Goal: Task Accomplishment & Management: Manage account settings

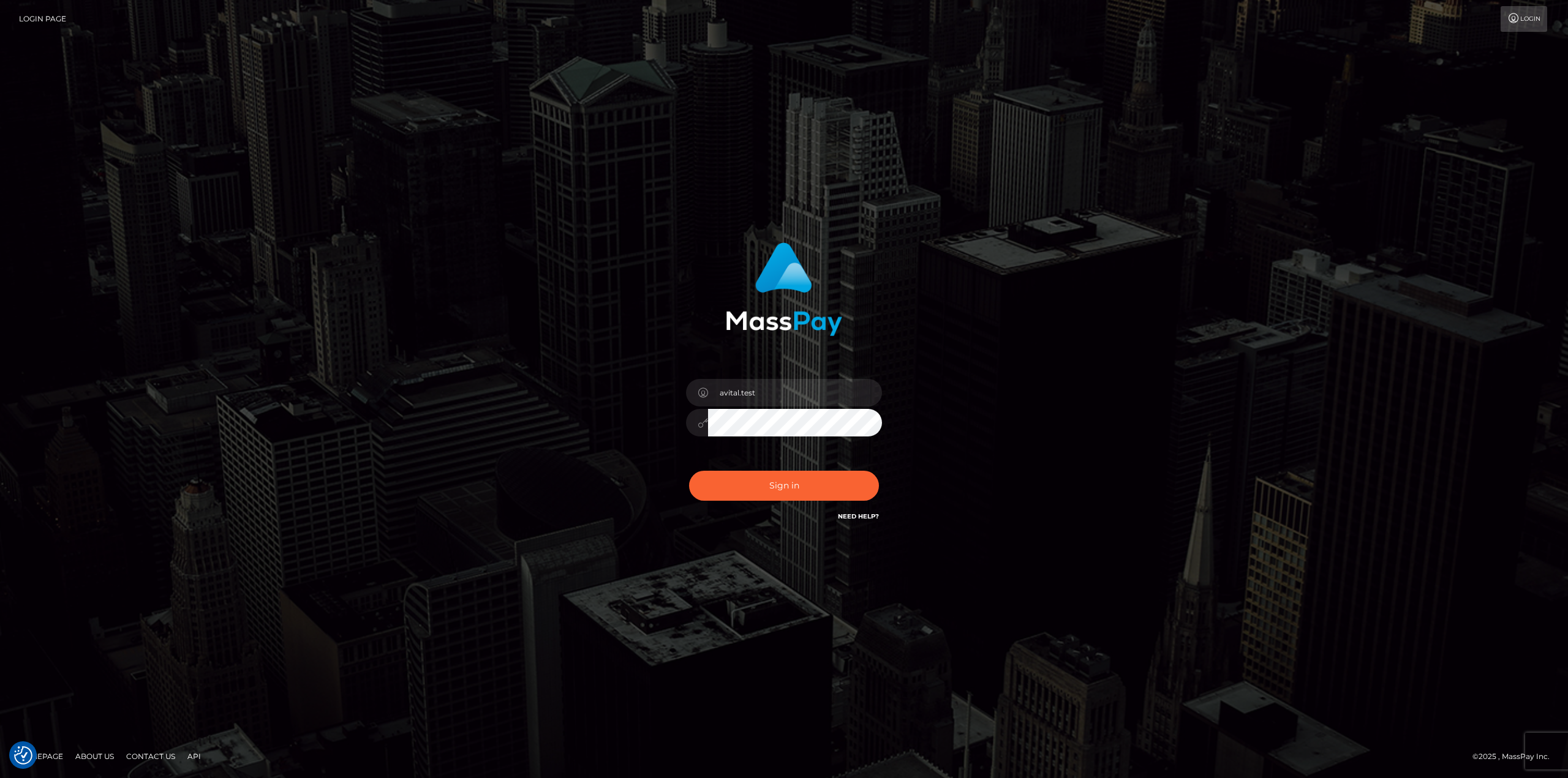
click at [882, 379] on div at bounding box center [882, 379] width 0 height 0
type input "[DOMAIN_NAME]"
click at [772, 493] on button "Sign in" at bounding box center [784, 485] width 190 height 30
click at [860, 385] on input "avital.test" at bounding box center [795, 393] width 174 height 28
type input "[DOMAIN_NAME]"
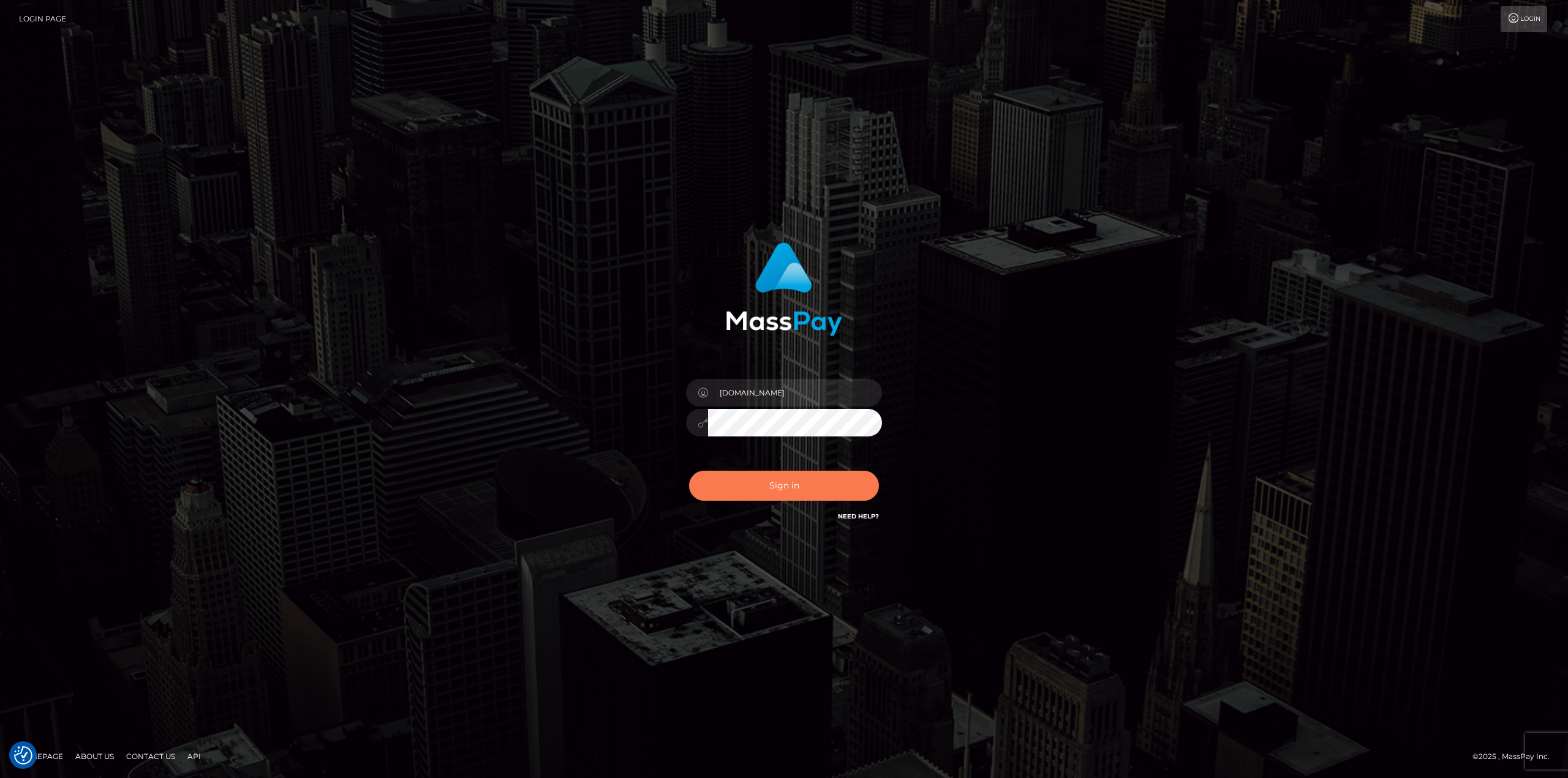
click at [793, 486] on button "Sign in" at bounding box center [784, 485] width 190 height 30
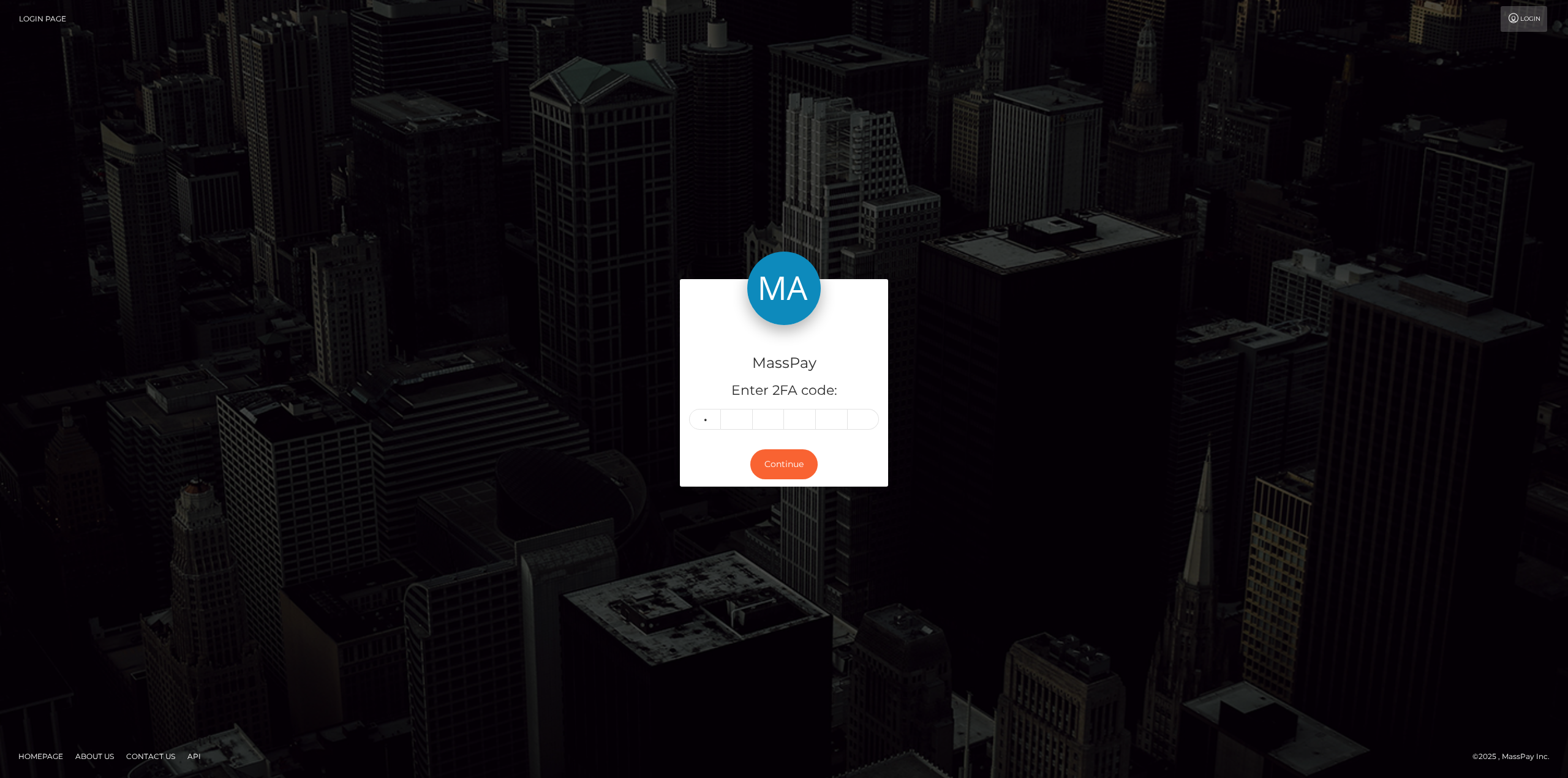
type input "3"
type input "7"
type input "1"
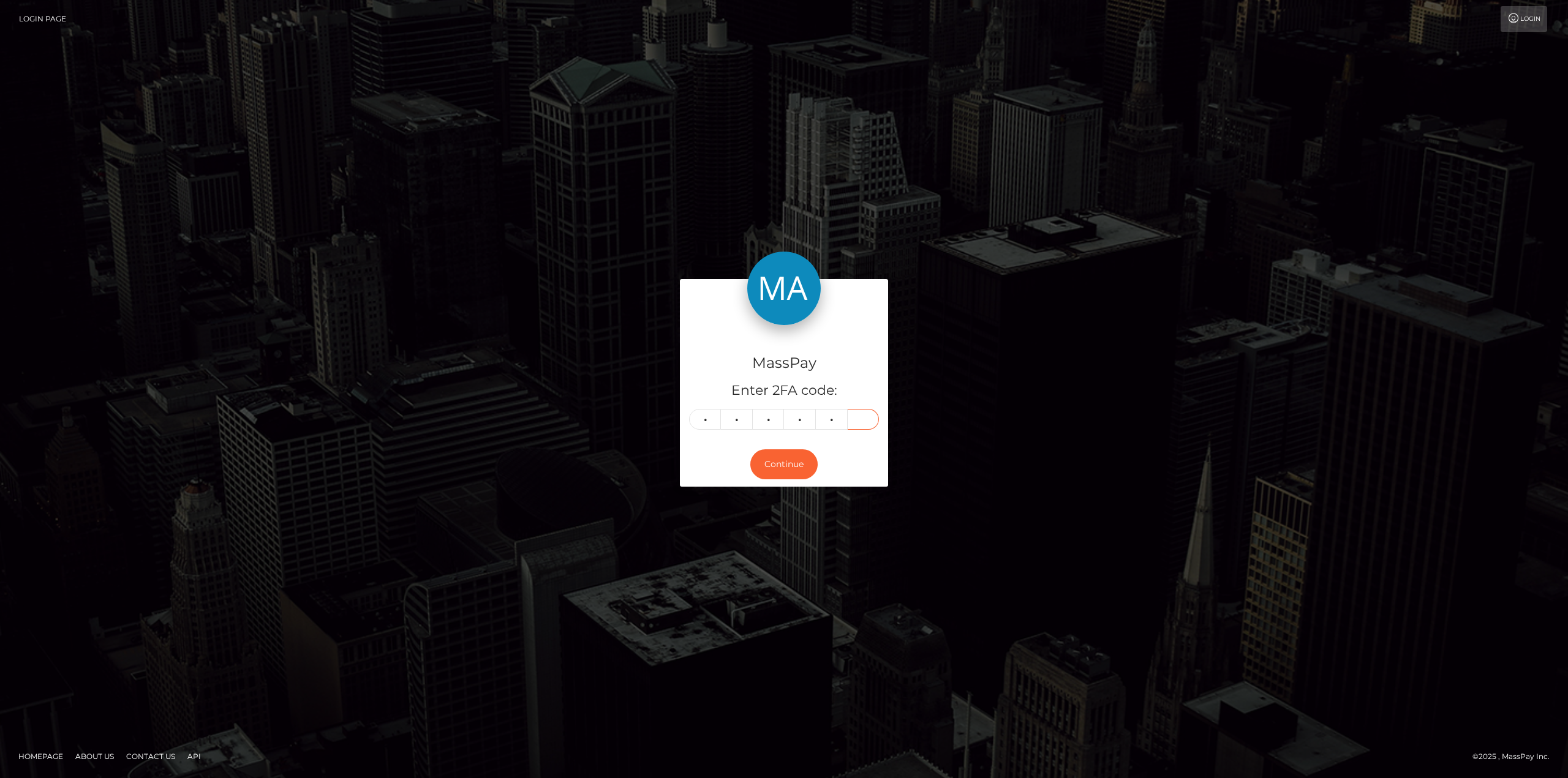
type input "7"
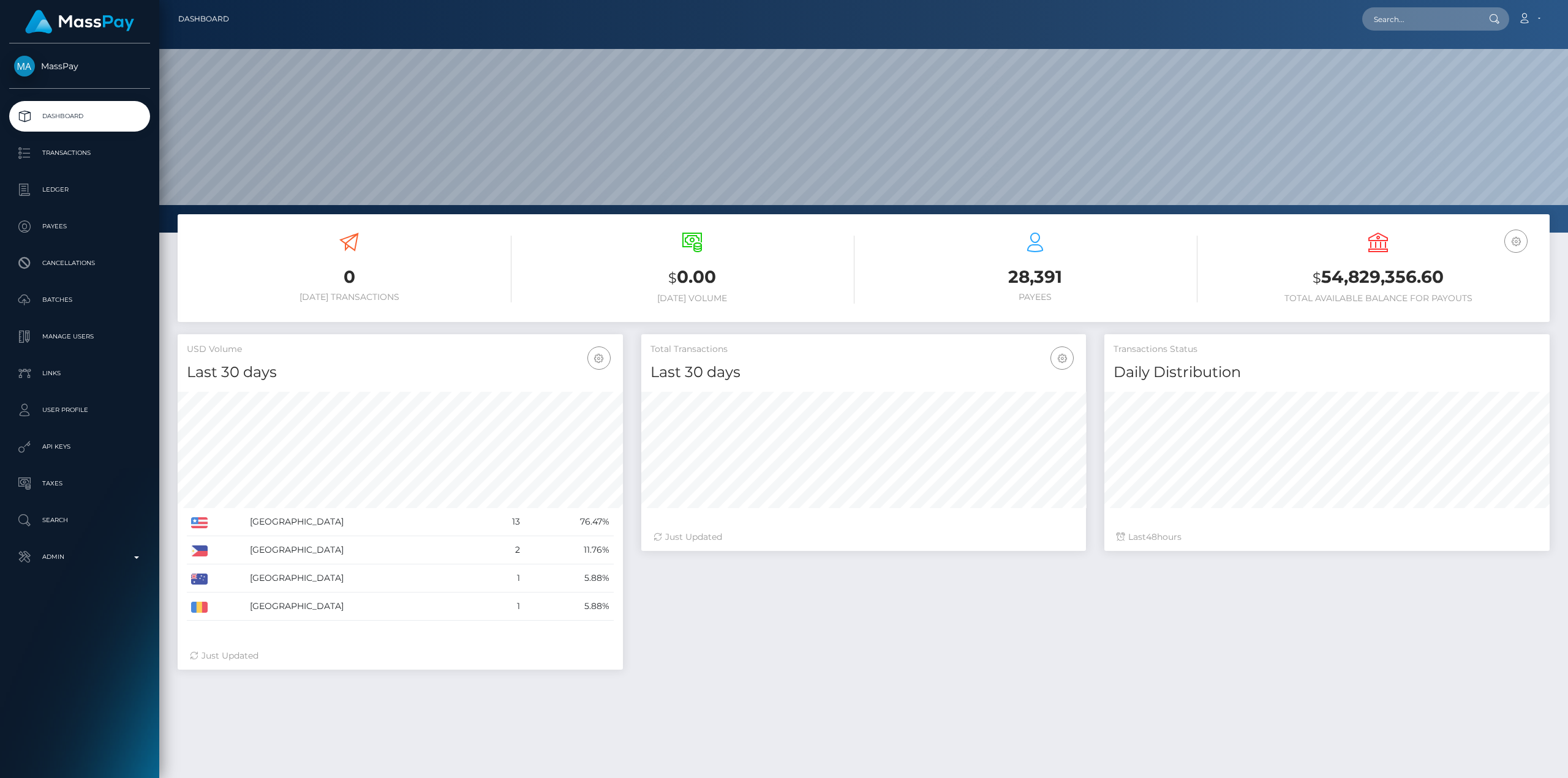
scroll to position [218, 445]
click at [1529, 9] on link "Account" at bounding box center [1529, 19] width 36 height 26
click at [1483, 85] on link "Logout" at bounding box center [1500, 79] width 98 height 22
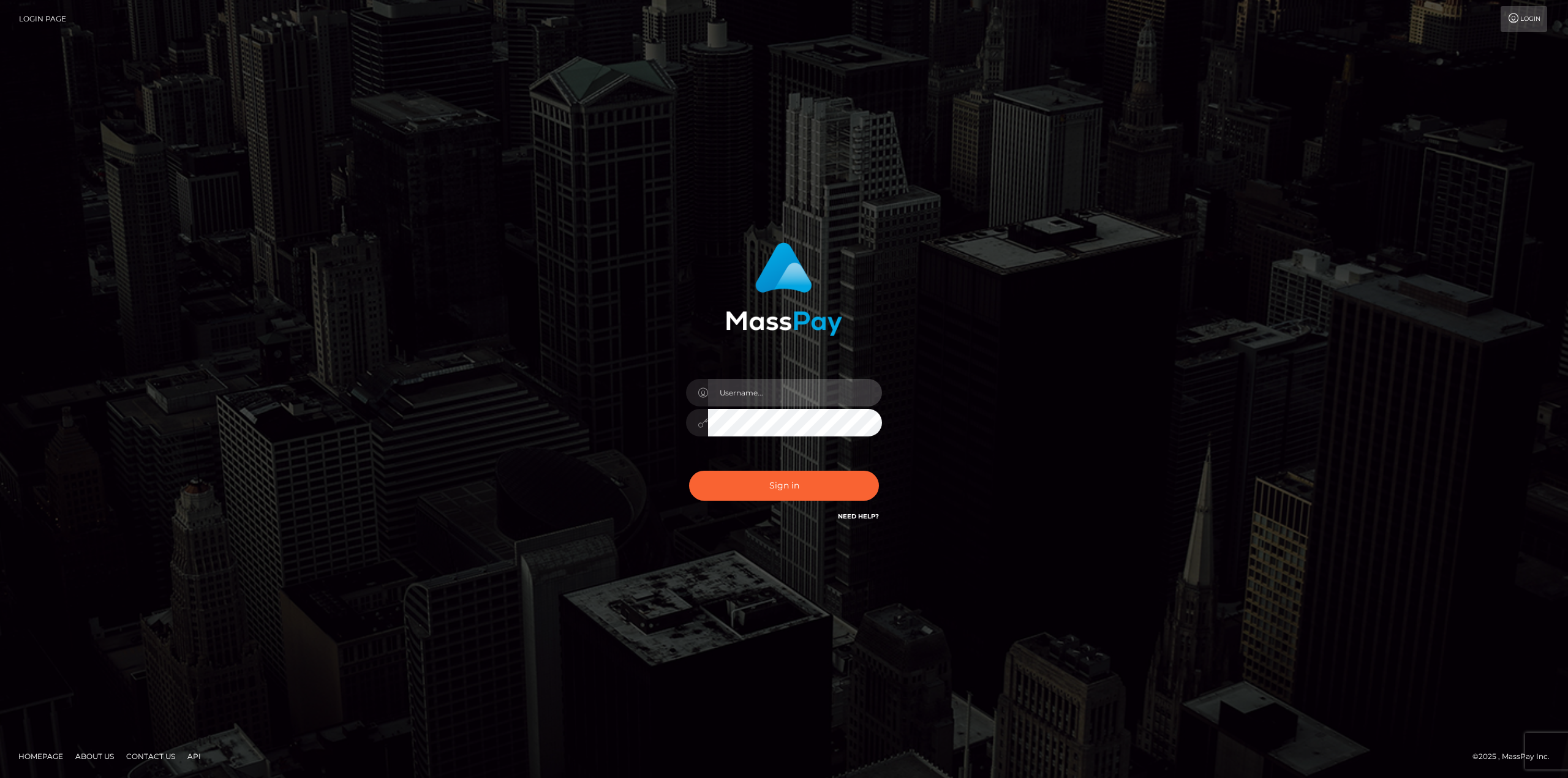
type input "avital.test"
